Goal: Task Accomplishment & Management: Use online tool/utility

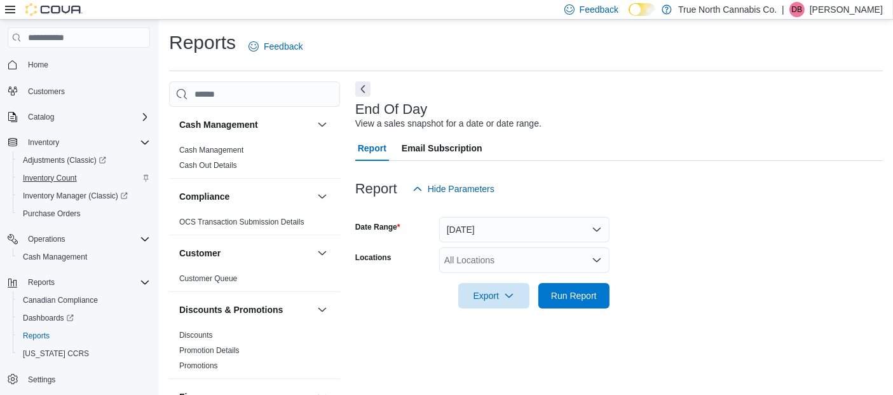
scroll to position [18, 0]
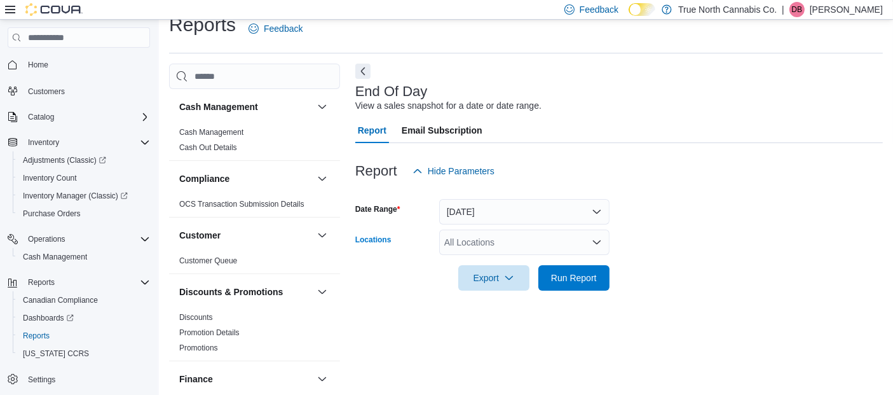
click at [598, 245] on icon "Open list of options" at bounding box center [597, 242] width 10 height 10
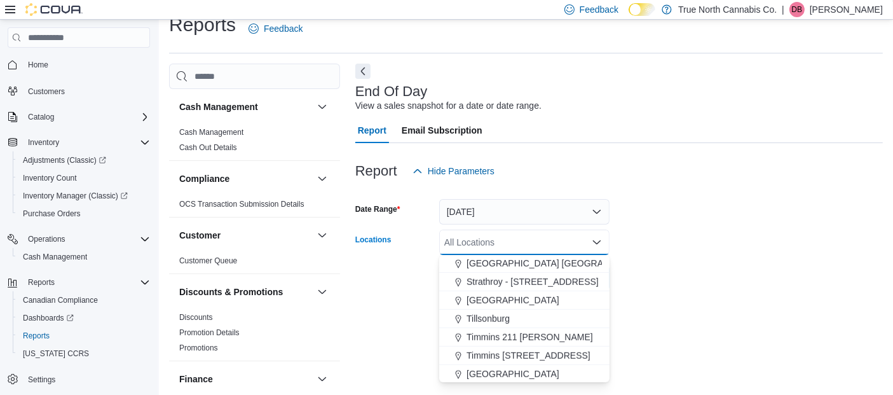
scroll to position [886, 0]
click at [484, 299] on span "[GEOGRAPHIC_DATA]" at bounding box center [513, 299] width 93 height 13
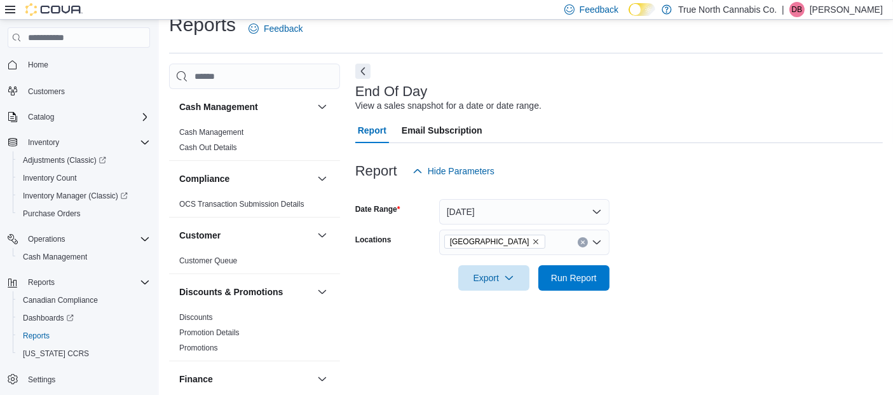
click at [711, 296] on div at bounding box center [619, 298] width 528 height 15
click at [583, 276] on span "Run Report" at bounding box center [574, 277] width 46 height 13
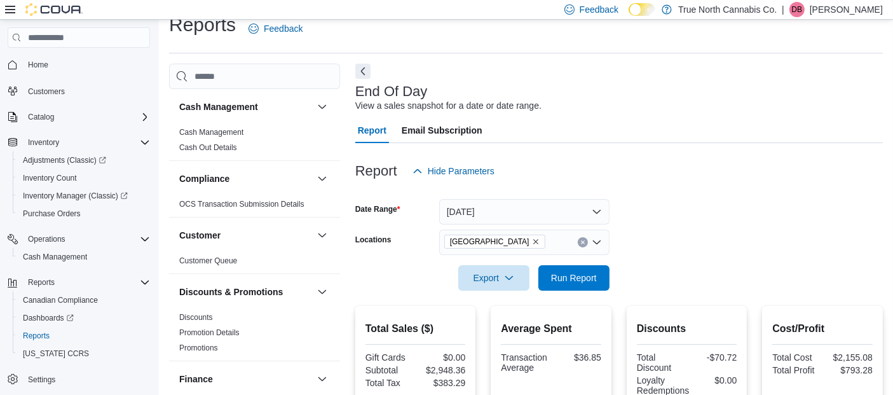
scroll to position [371, 0]
